Goal: Transaction & Acquisition: Purchase product/service

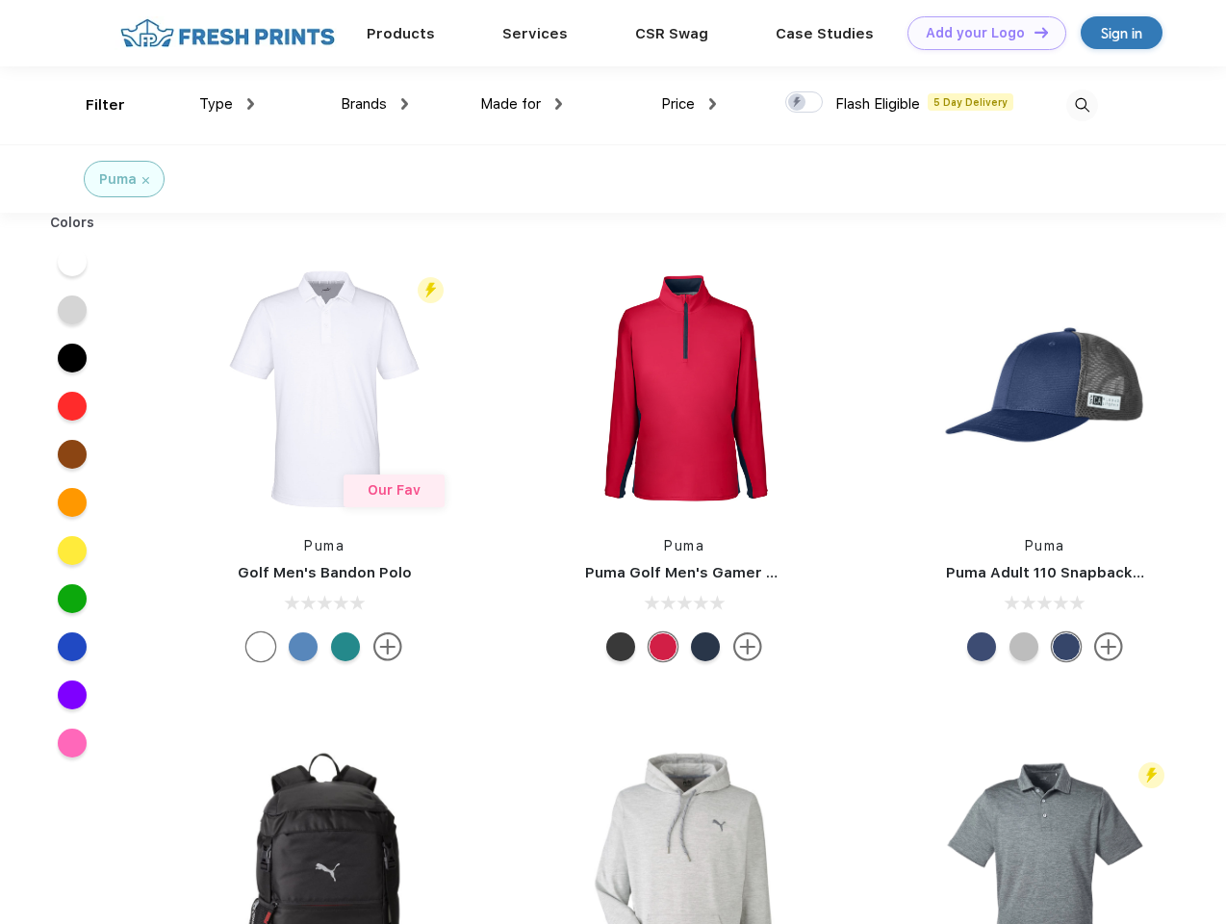
scroll to position [1, 0]
click at [980, 33] on link "Add your Logo Design Tool" at bounding box center [986, 33] width 159 height 34
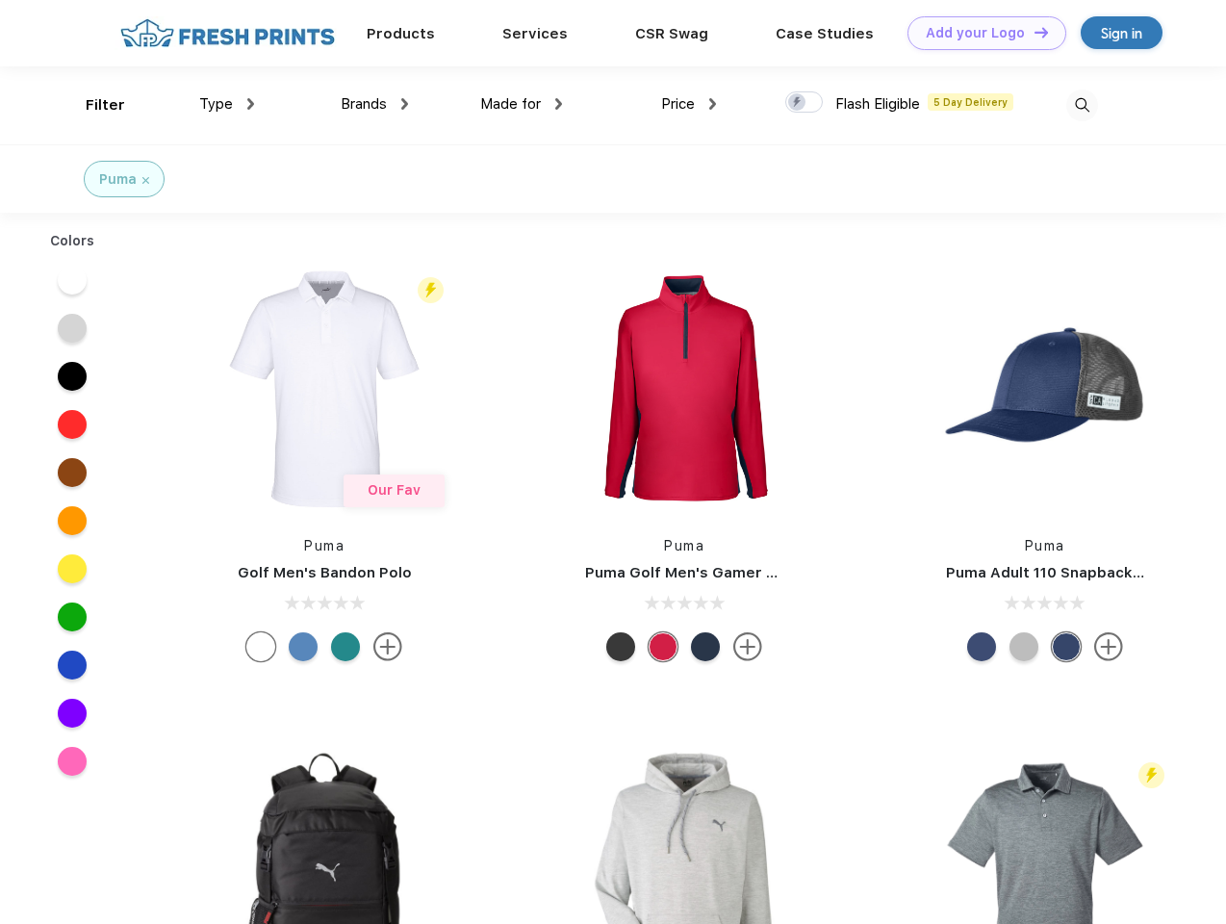
click at [0, 0] on div "Design Tool" at bounding box center [0, 0] width 0 height 0
click at [1033, 32] on link "Add your Logo Design Tool" at bounding box center [986, 33] width 159 height 34
click at [92, 105] on div "Filter" at bounding box center [105, 105] width 39 height 22
click at [227, 104] on span "Type" at bounding box center [216, 103] width 34 height 17
click at [374, 104] on span "Brands" at bounding box center [364, 103] width 46 height 17
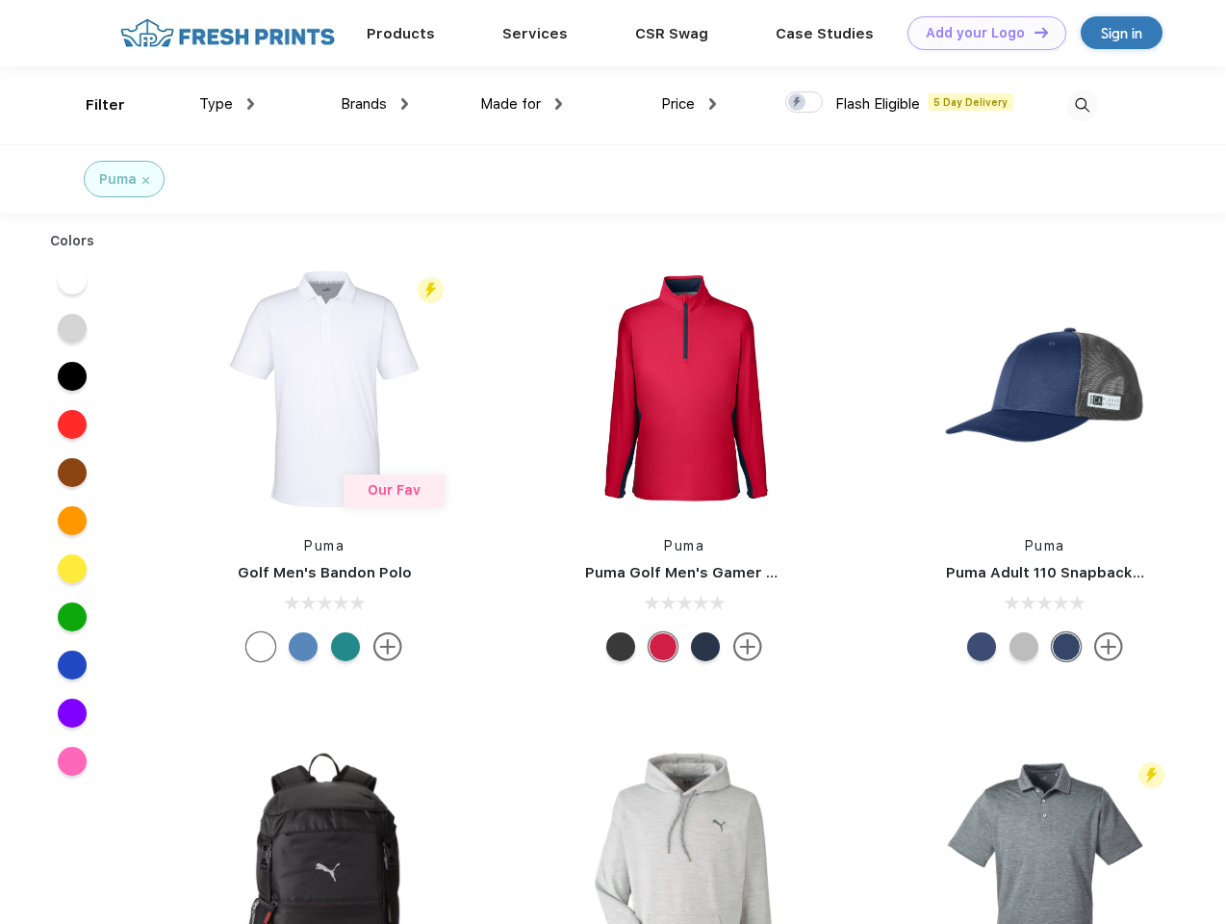
click at [522, 104] on span "Made for" at bounding box center [510, 103] width 61 height 17
click at [689, 104] on span "Price" at bounding box center [678, 103] width 34 height 17
click at [804, 103] on div at bounding box center [804, 101] width 38 height 21
click at [798, 103] on input "checkbox" at bounding box center [791, 96] width 13 height 13
click at [1082, 105] on img at bounding box center [1082, 105] width 32 height 32
